Goal: Transaction & Acquisition: Purchase product/service

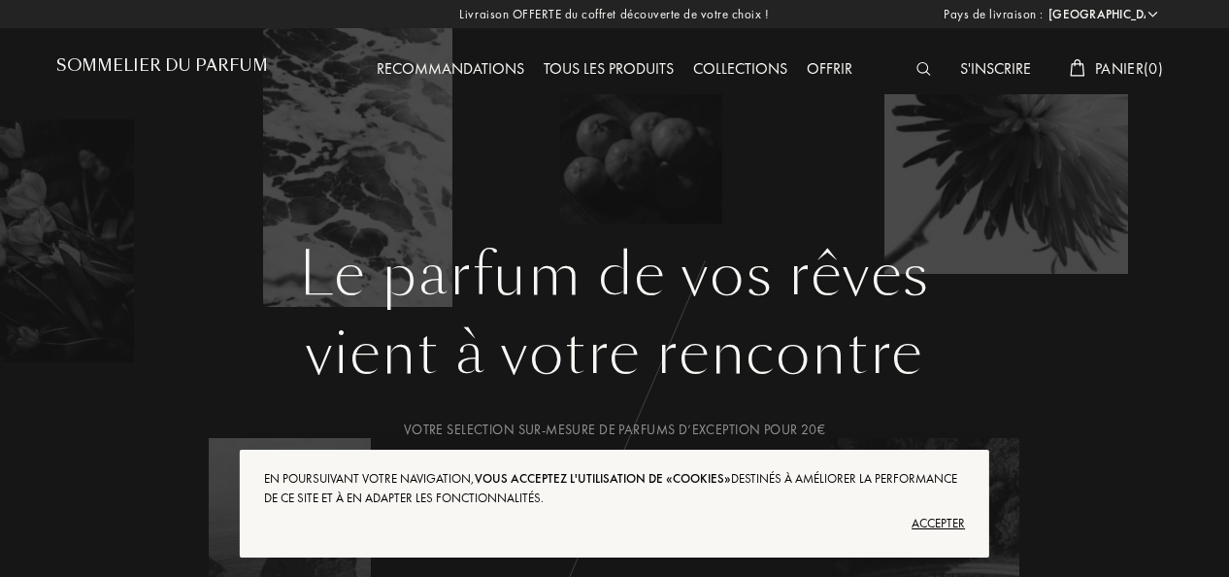
select select "FR"
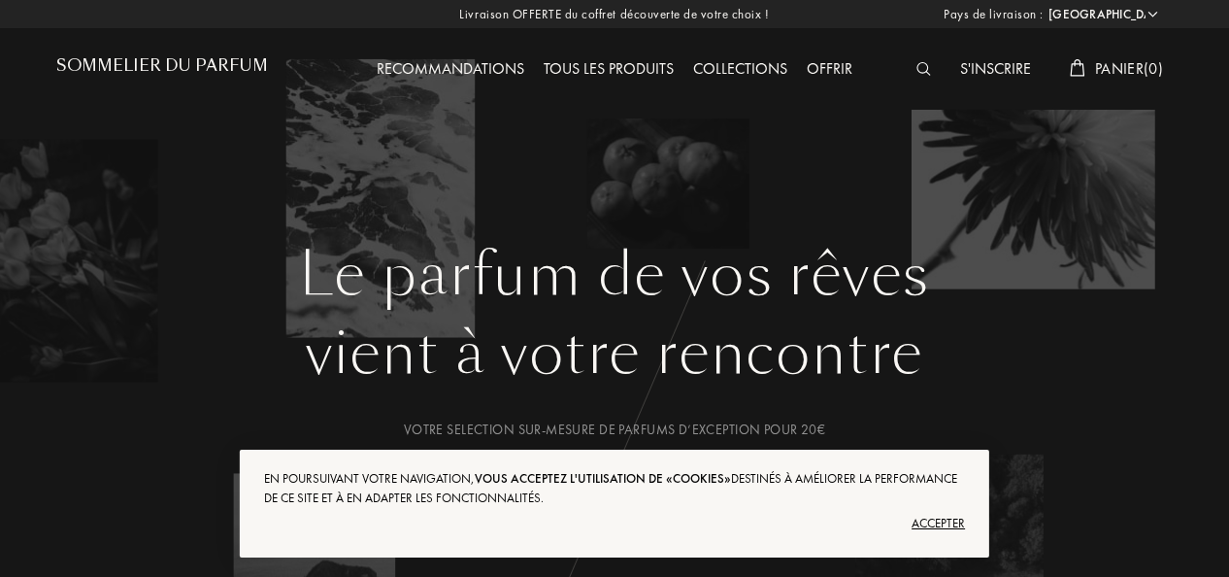
click at [934, 524] on div "Accepter" at bounding box center [614, 523] width 701 height 31
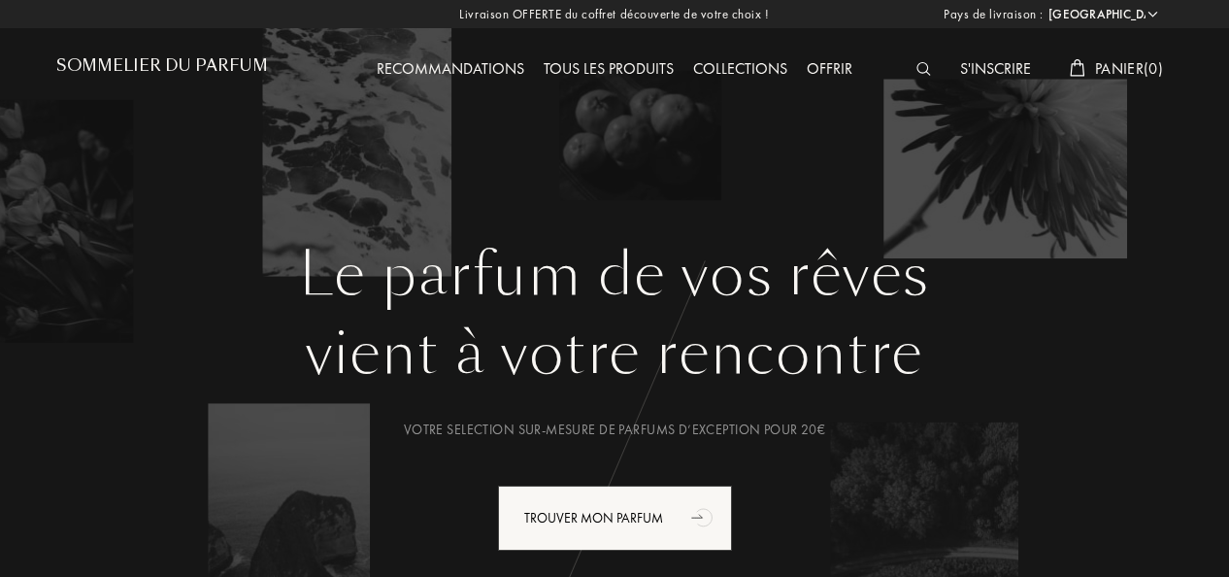
click at [604, 70] on div "Tous les produits" at bounding box center [609, 69] width 150 height 25
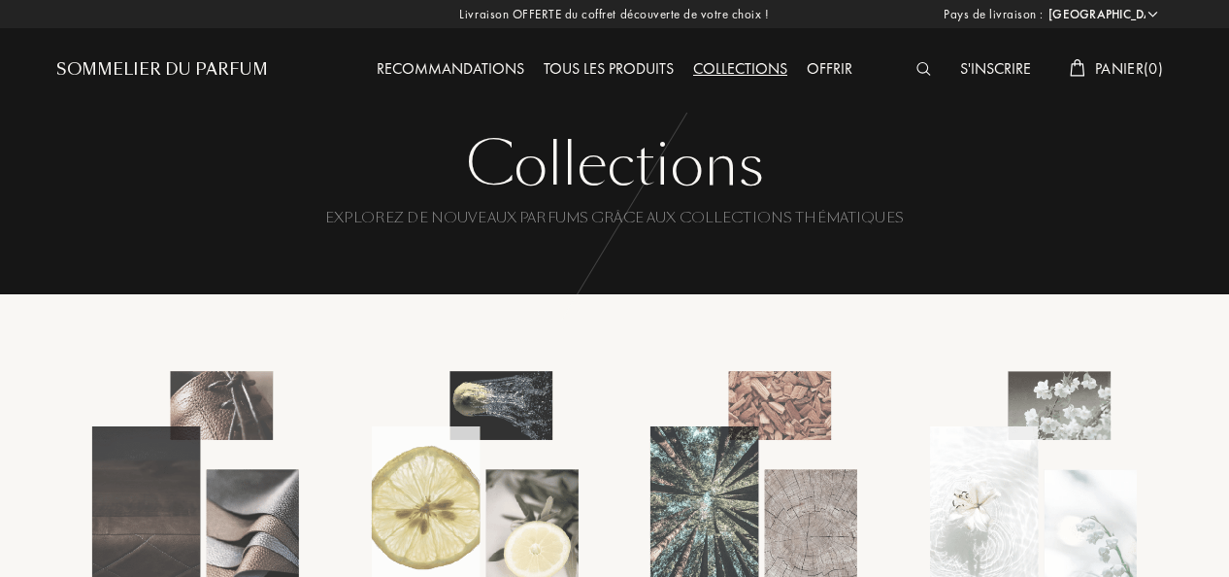
select select "FR"
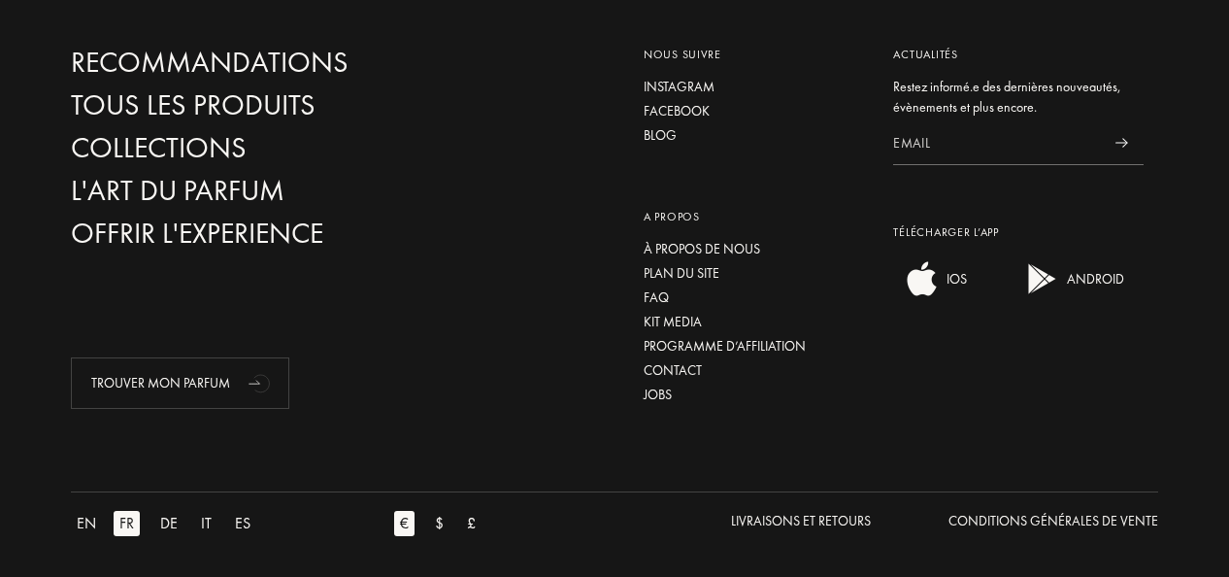
scroll to position [2435, 0]
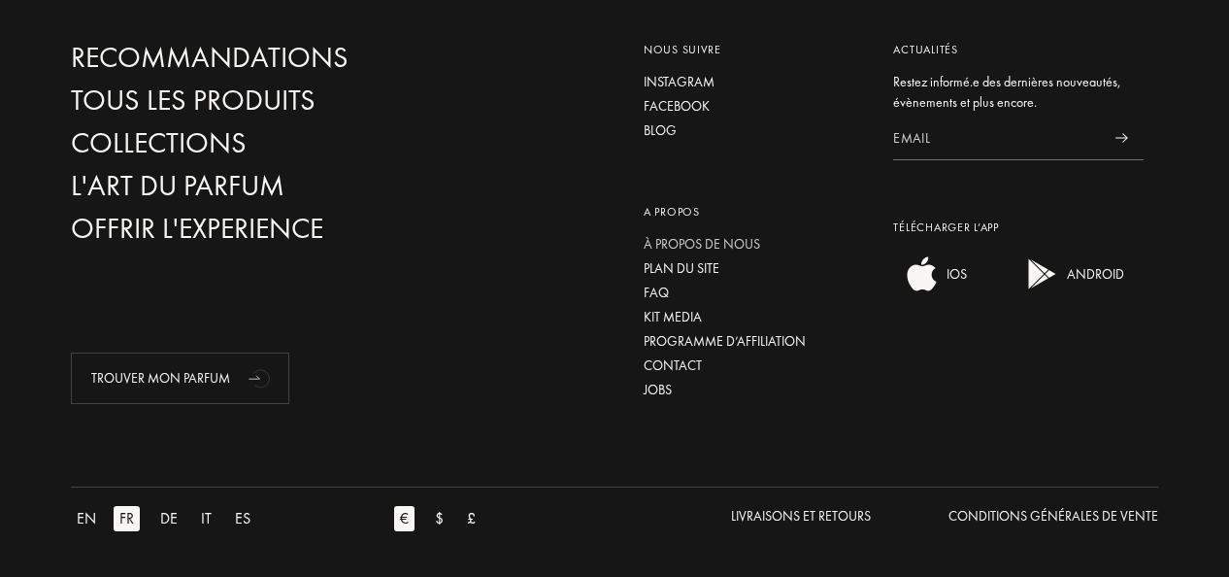
click at [709, 239] on div "À propos de nous" at bounding box center [754, 244] width 221 height 20
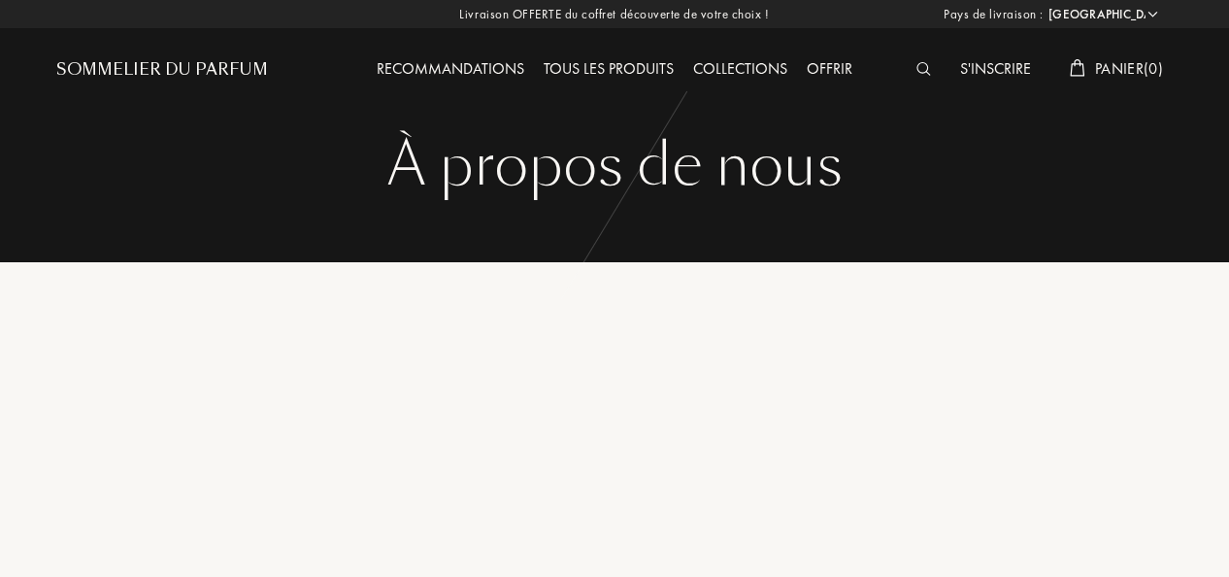
select select "FR"
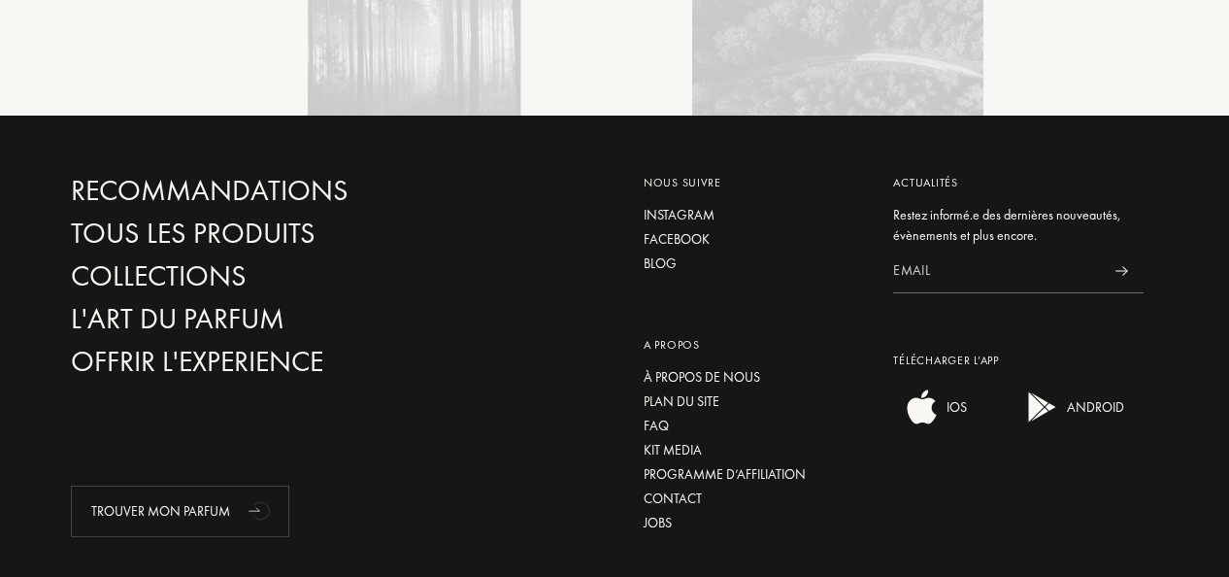
scroll to position [3190, 0]
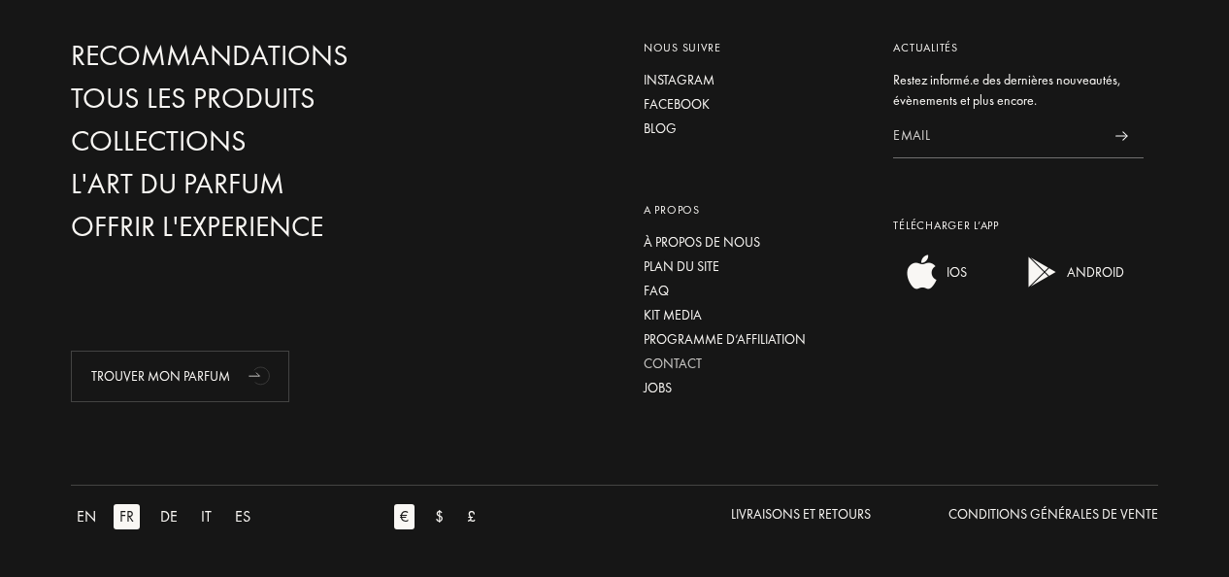
click at [691, 359] on div "Contact" at bounding box center [754, 364] width 221 height 20
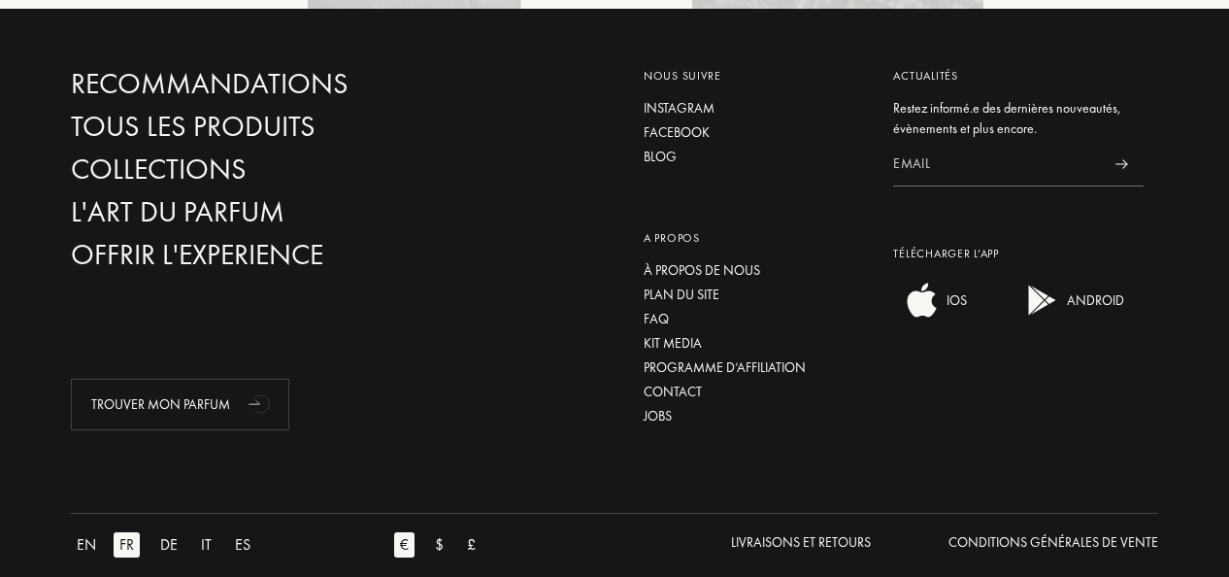
scroll to position [3164, 0]
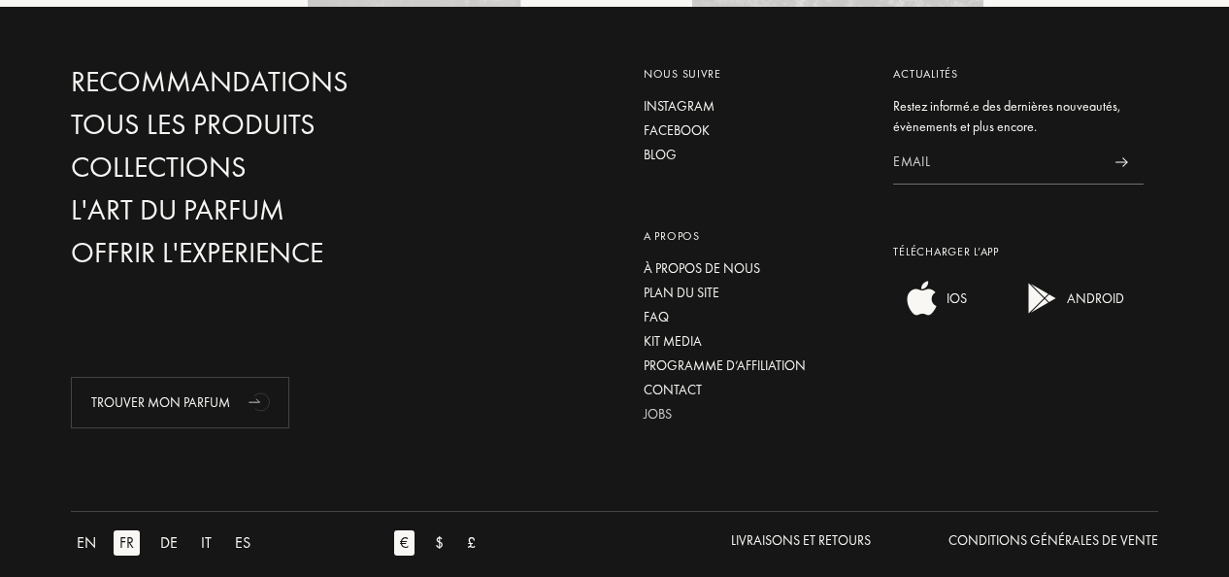
click at [657, 413] on div "Jobs" at bounding box center [754, 414] width 221 height 20
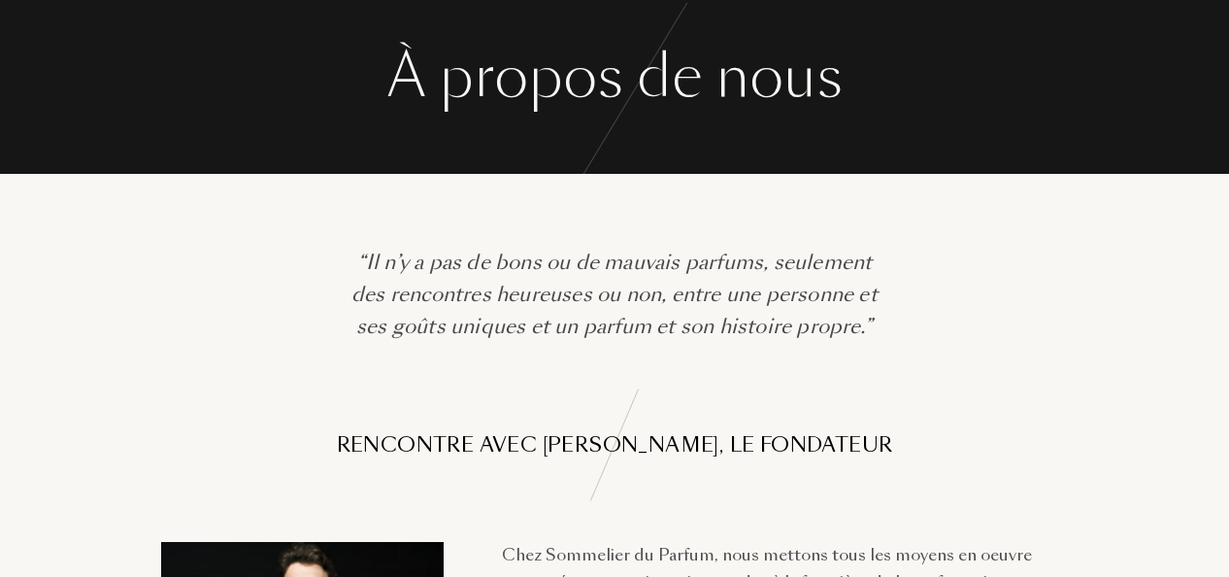
scroll to position [0, 0]
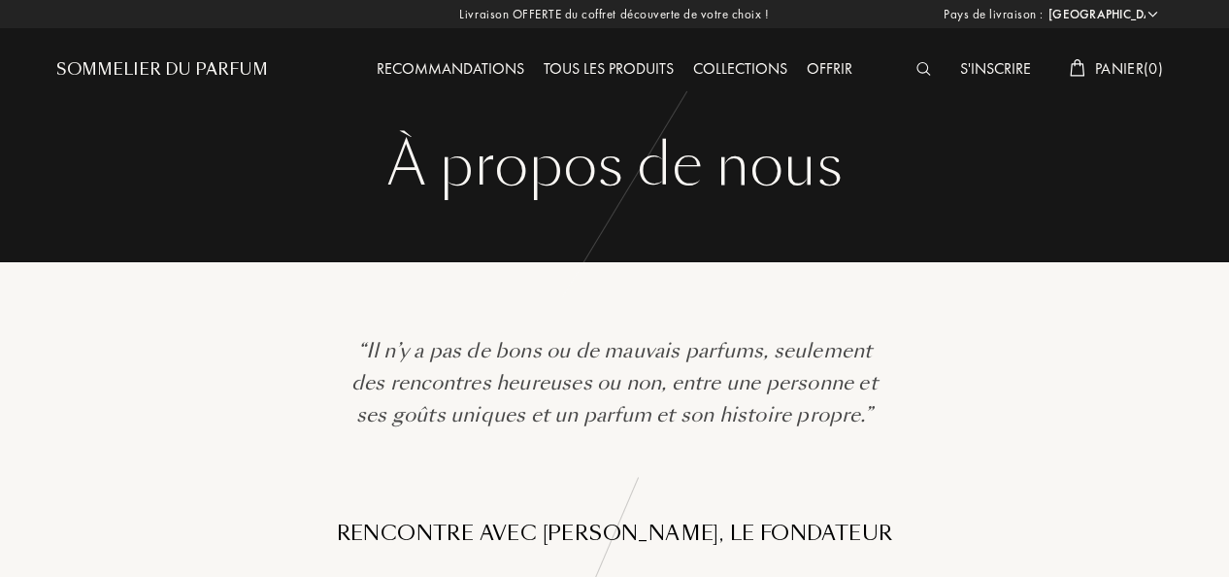
click at [637, 66] on div "Tous les produits" at bounding box center [609, 69] width 150 height 25
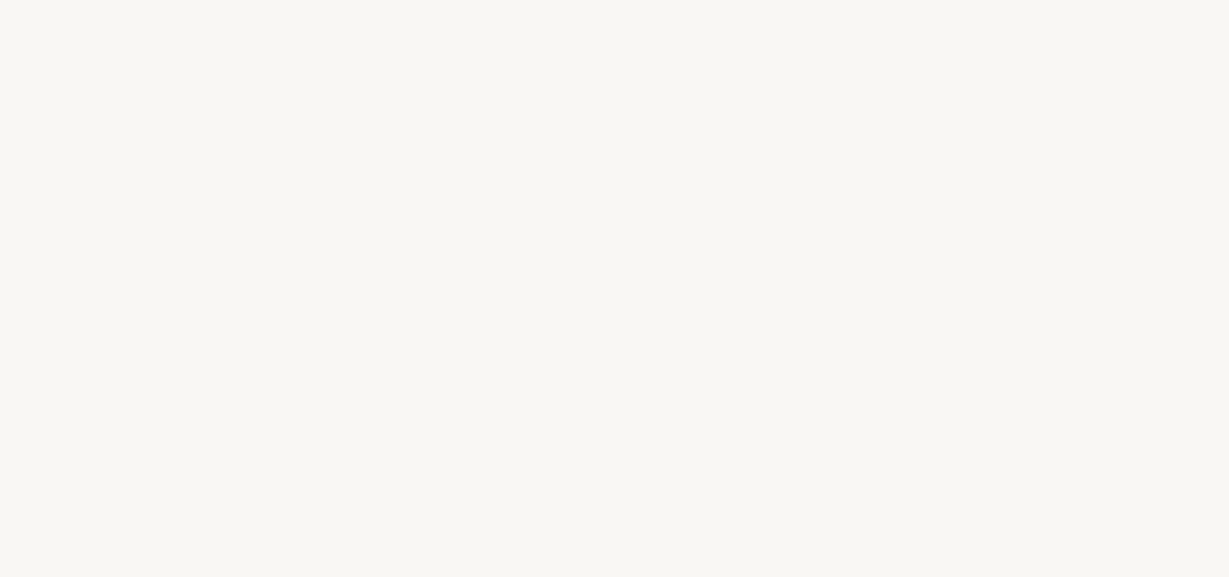
select select "FR"
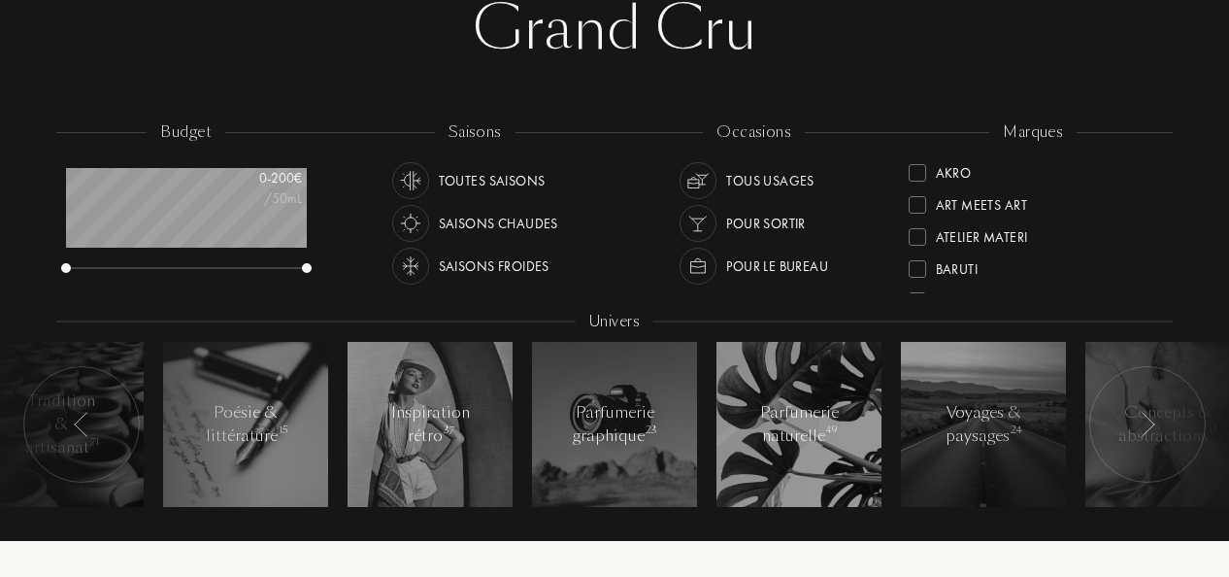
click at [993, 237] on div "Atelier Materi" at bounding box center [982, 233] width 92 height 26
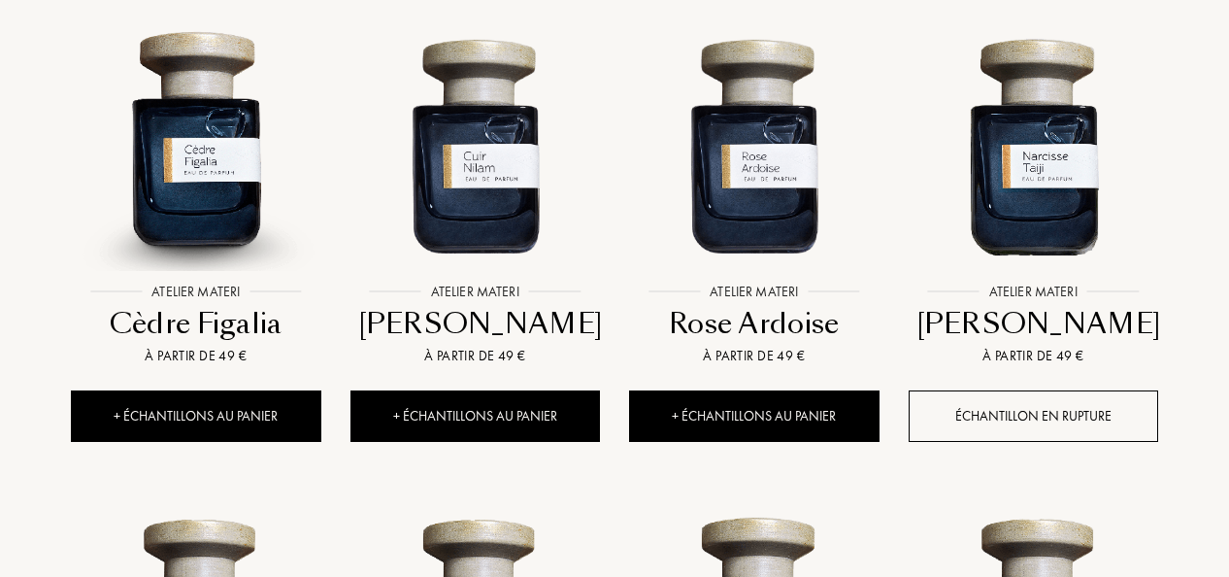
scroll to position [859, 0]
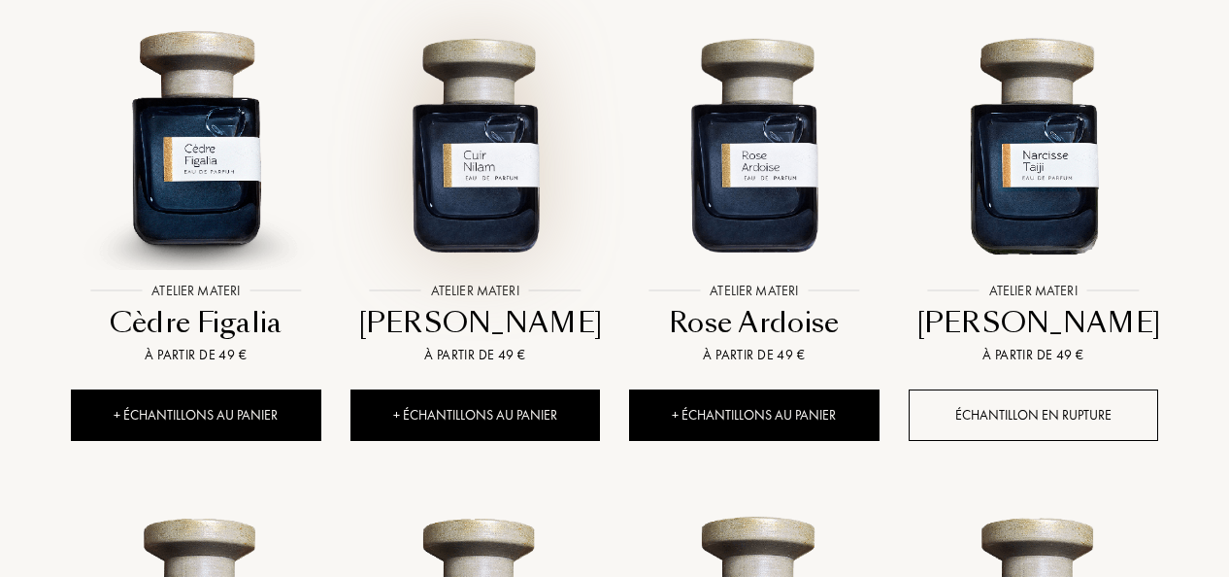
click at [488, 197] on img at bounding box center [476, 144] width 252 height 252
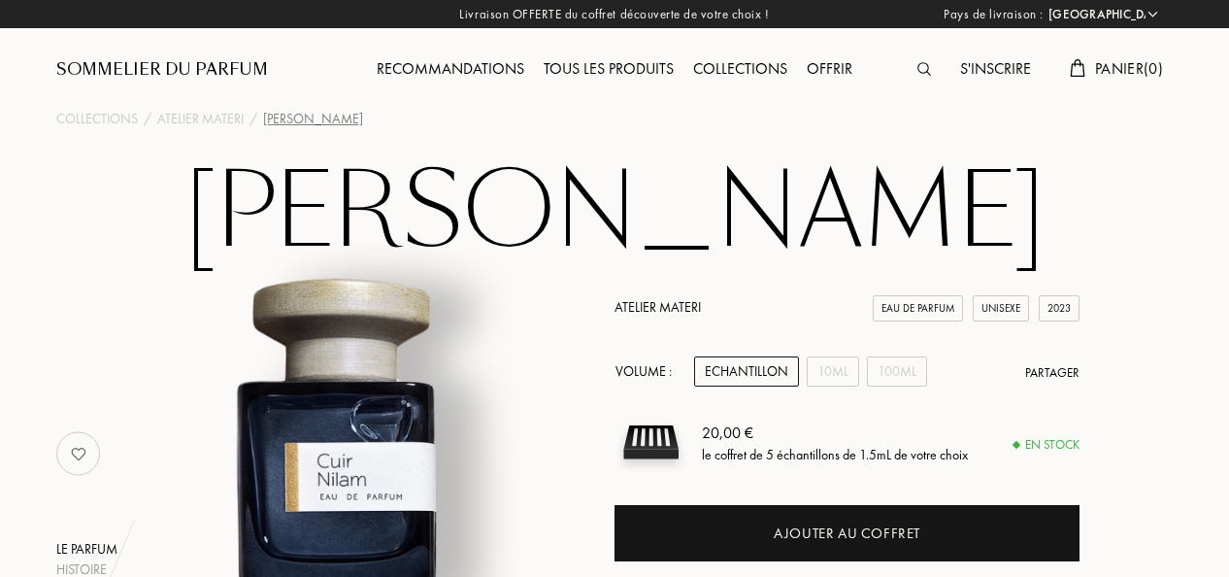
select select "FR"
click at [884, 376] on div "100mL" at bounding box center [897, 371] width 60 height 30
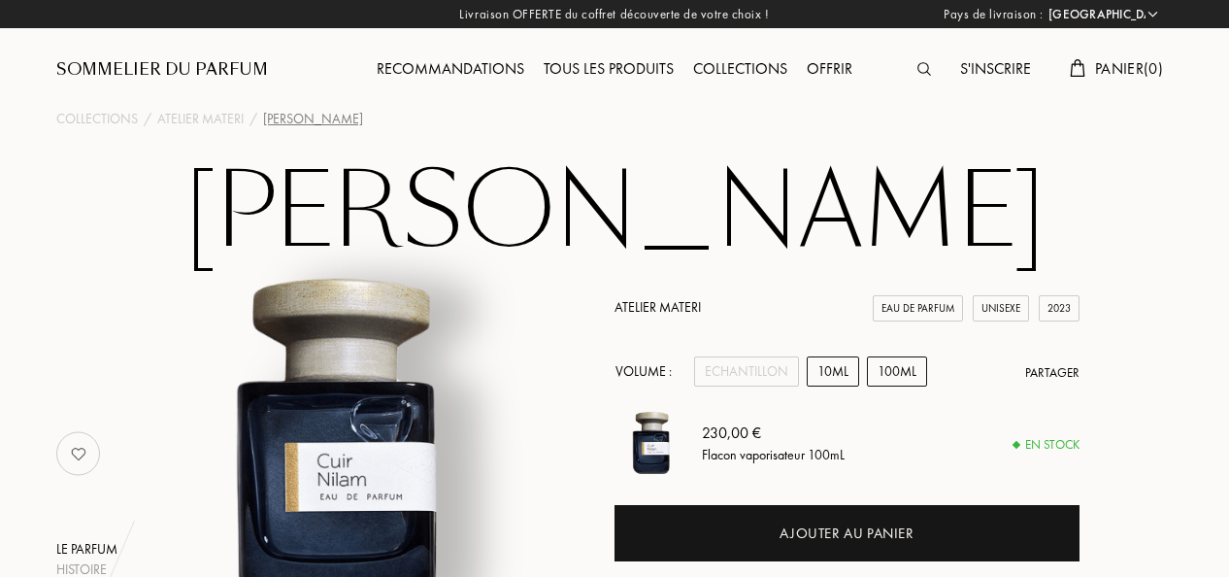
click at [828, 375] on div "10mL" at bounding box center [833, 371] width 52 height 30
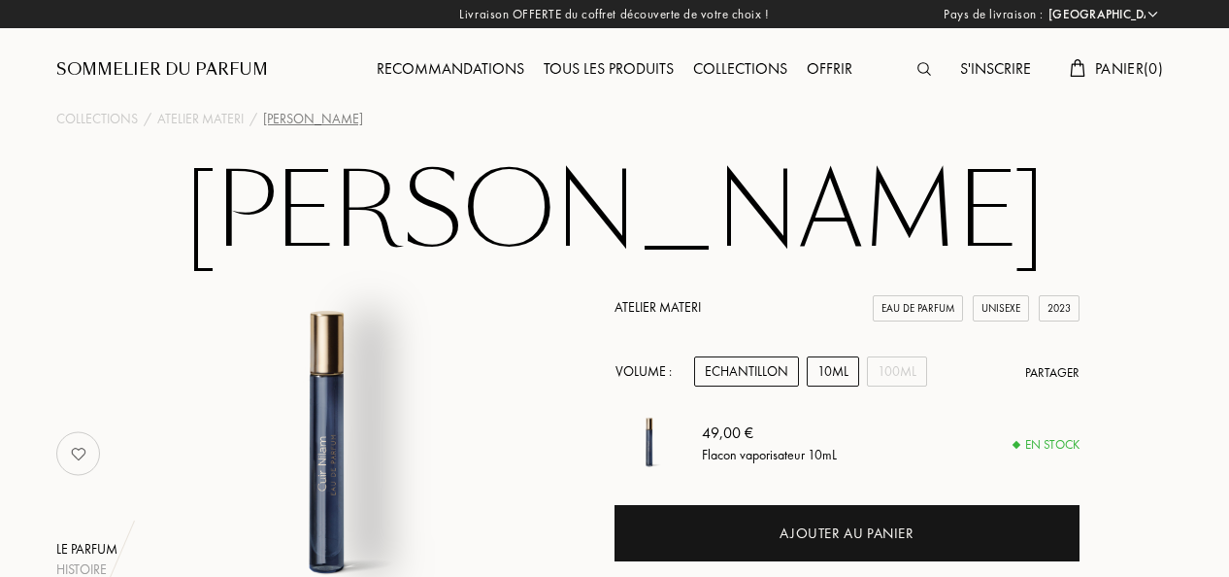
click at [769, 372] on div "Echantillon" at bounding box center [746, 371] width 105 height 30
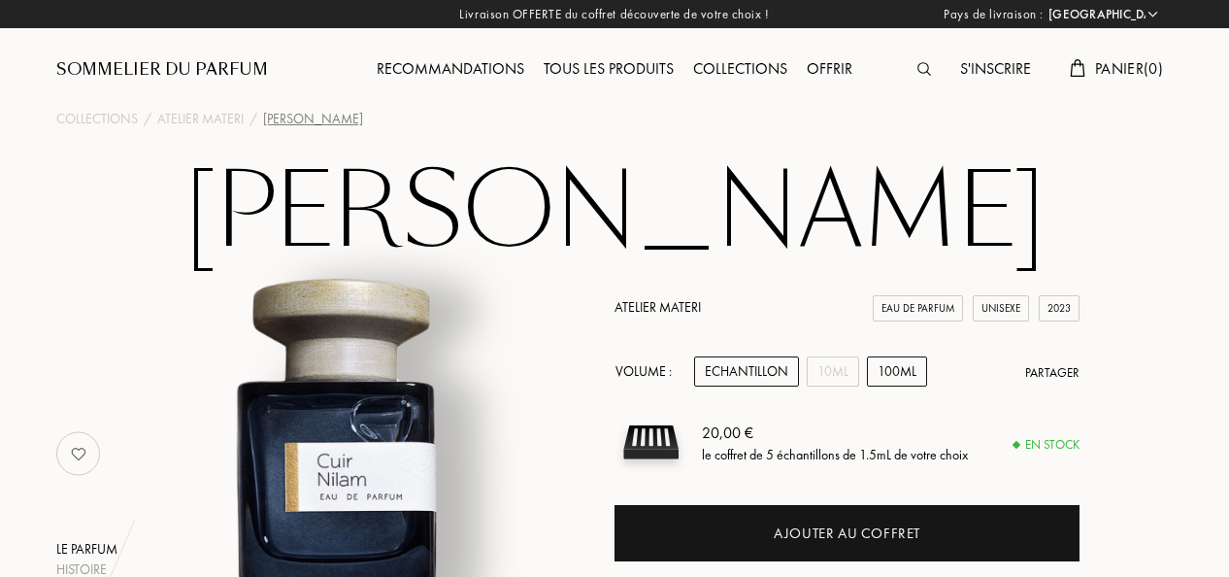
click at [899, 375] on div "100mL" at bounding box center [897, 371] width 60 height 30
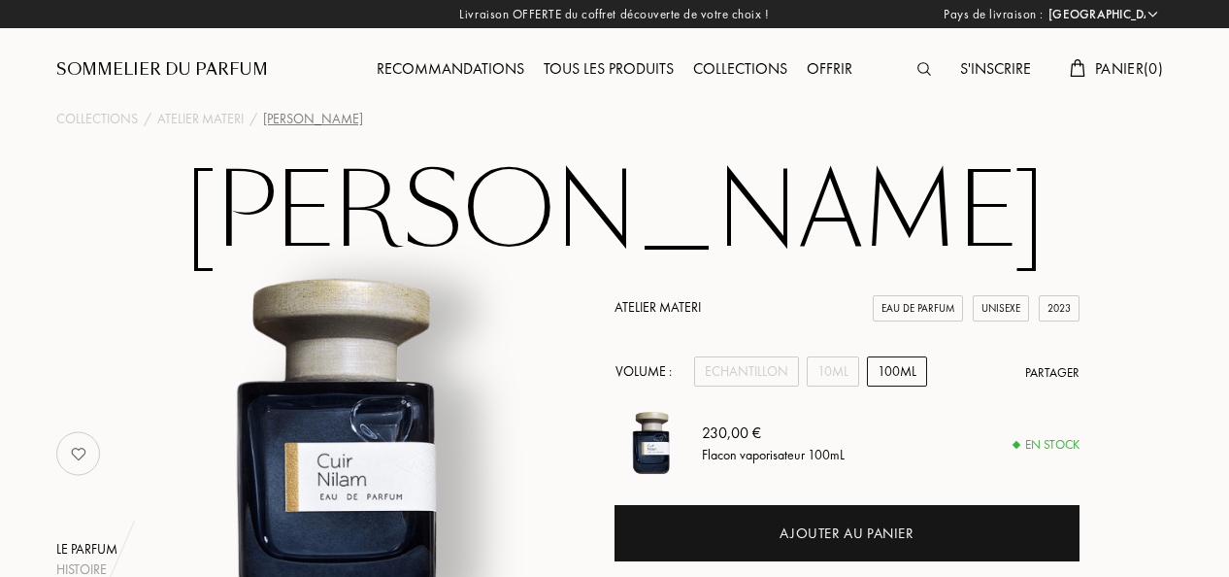
click at [1150, 431] on div "Le parfum Histoire Caractéristiques Nez La marque Atelier Materi Eau de Parfum …" at bounding box center [615, 453] width 1146 height 375
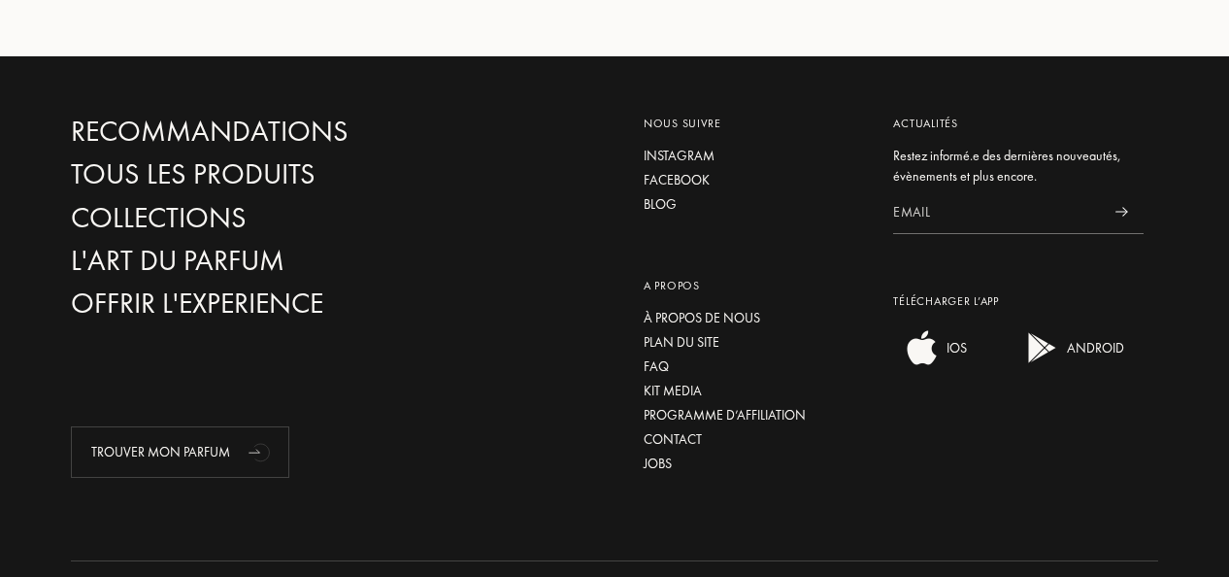
scroll to position [3687, 0]
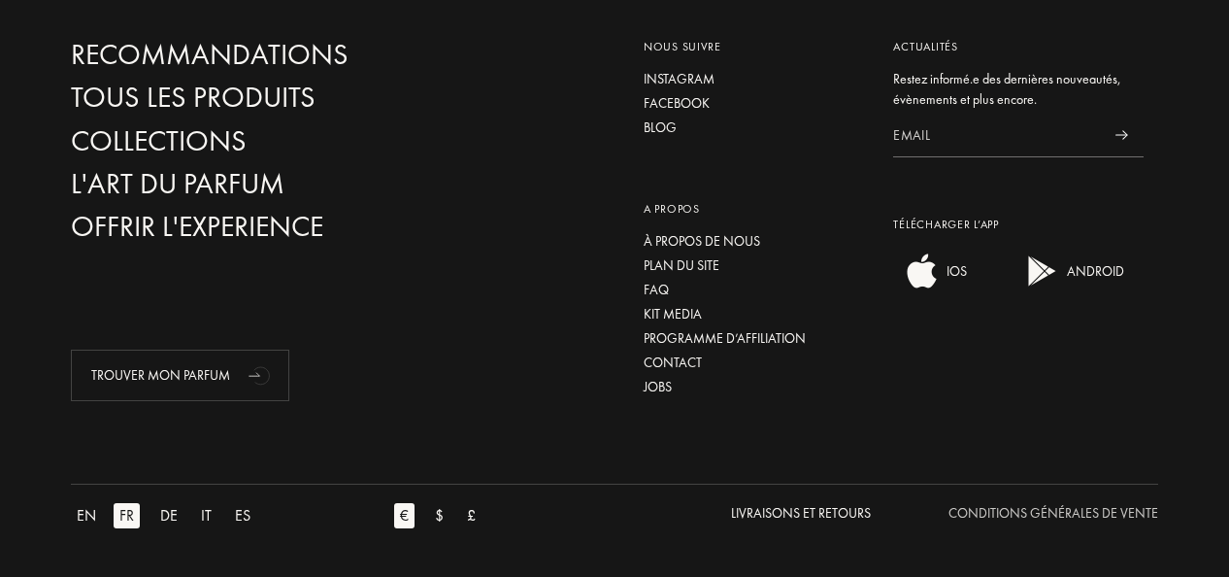
click at [1028, 515] on div "Conditions Générales de Vente" at bounding box center [1054, 513] width 210 height 20
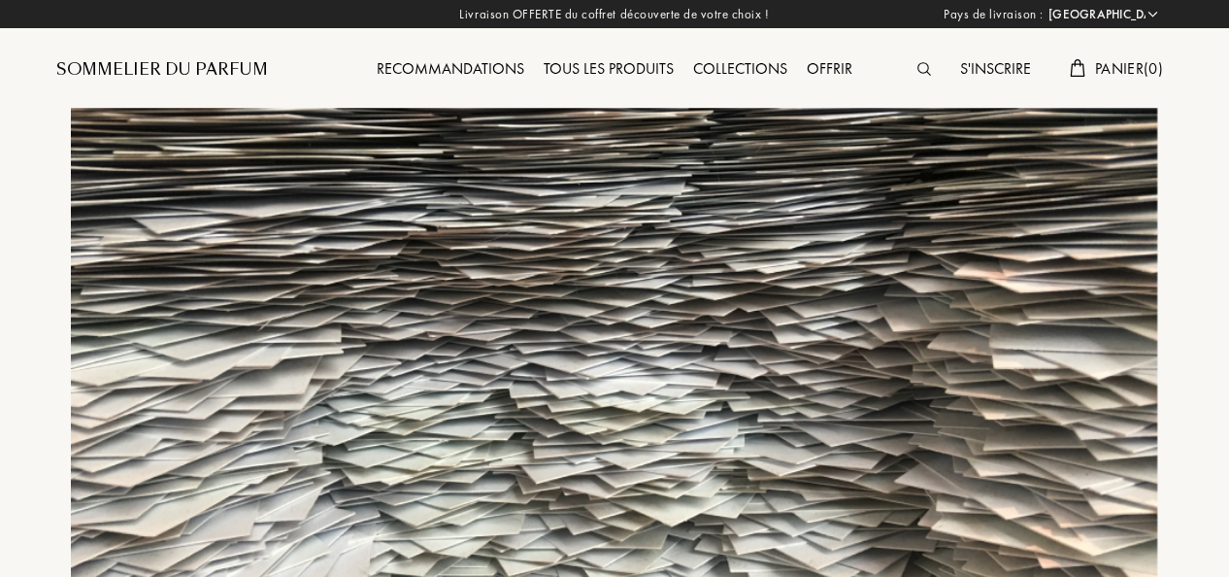
select select "FR"
